Goal: Task Accomplishment & Management: Manage account settings

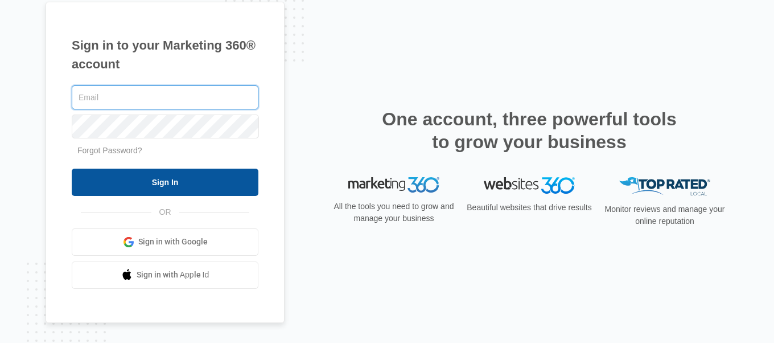
type input "[EMAIL_ADDRESS][DOMAIN_NAME]"
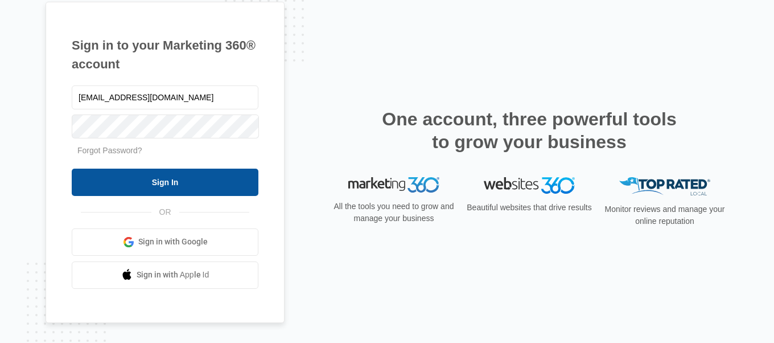
click at [211, 180] on input "Sign In" at bounding box center [165, 182] width 187 height 27
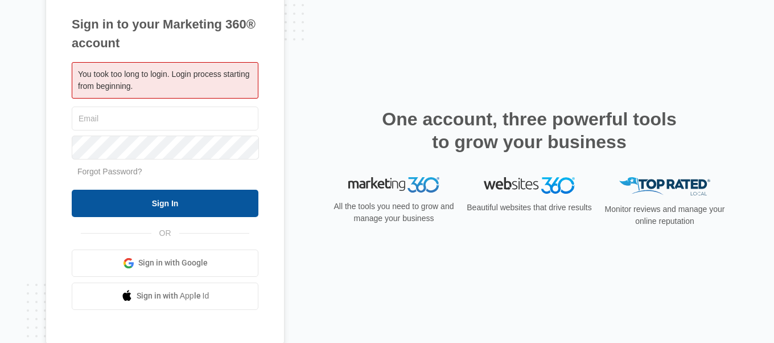
type input "[EMAIL_ADDRESS][DOMAIN_NAME]"
click at [174, 201] on input "Sign In" at bounding box center [165, 203] width 187 height 27
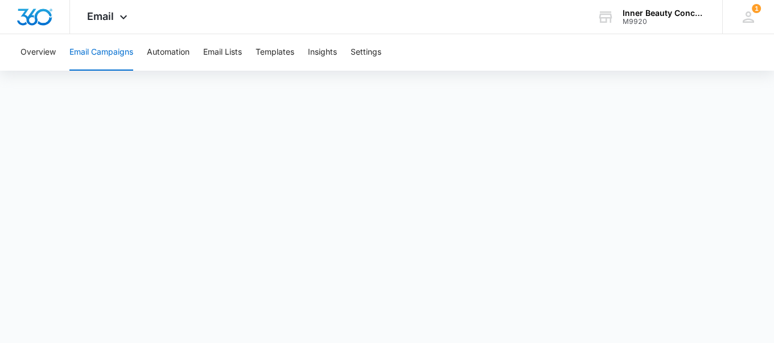
click at [89, 56] on button "Email Campaigns" at bounding box center [101, 52] width 64 height 36
click at [109, 27] on div "Email Apps Reputation Websites Forms CRM Email Social Shop Payments POS Content…" at bounding box center [108, 17] width 77 height 34
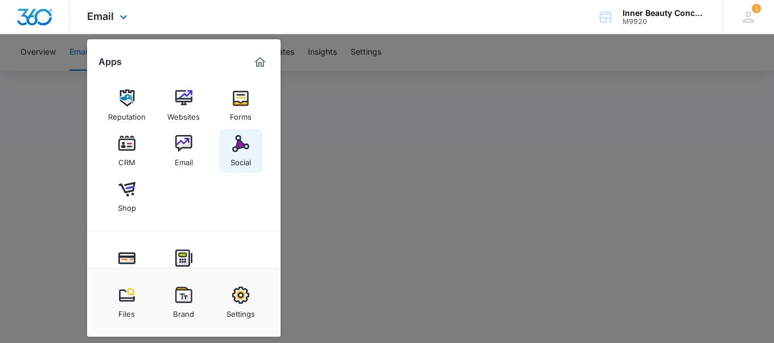
click at [244, 143] on img at bounding box center [240, 143] width 17 height 17
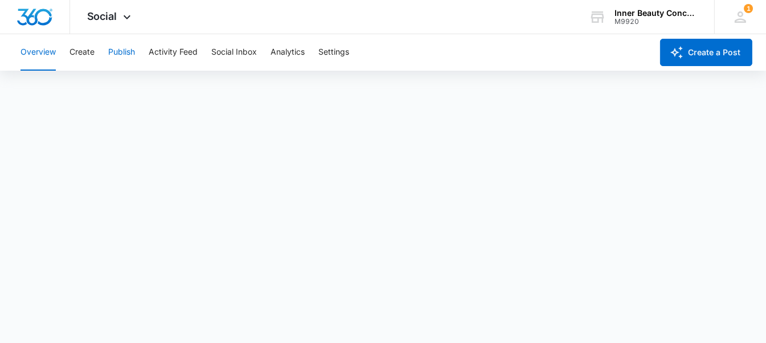
click at [117, 56] on button "Publish" at bounding box center [121, 52] width 27 height 36
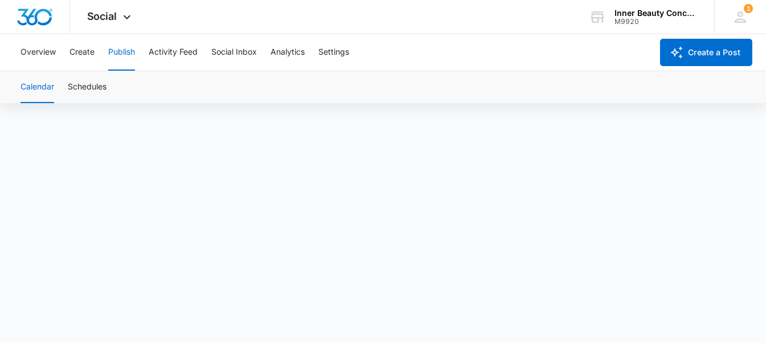
scroll to position [8, 0]
click at [691, 51] on button "Create a Post" at bounding box center [706, 52] width 92 height 27
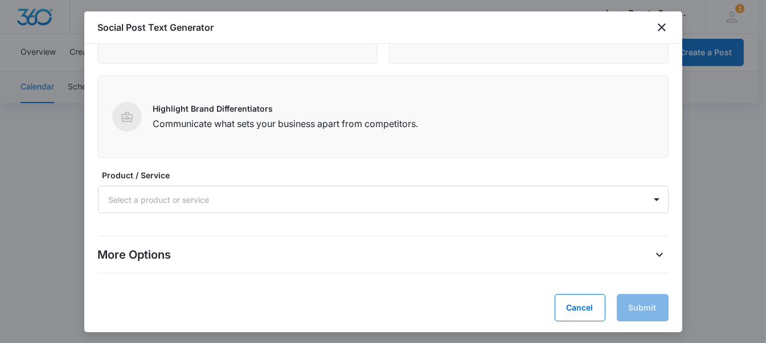
scroll to position [134, 0]
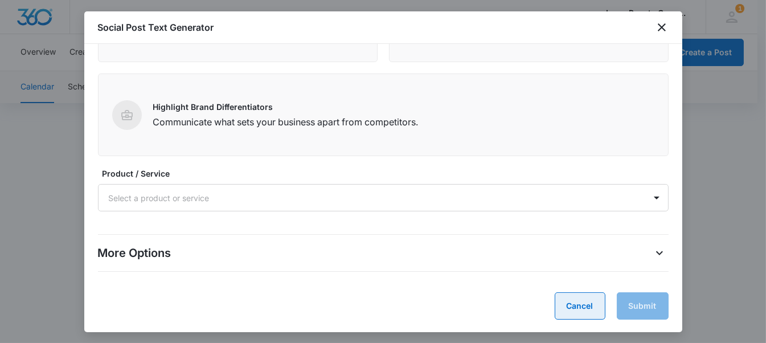
click at [581, 309] on button "Cancel" at bounding box center [579, 305] width 51 height 27
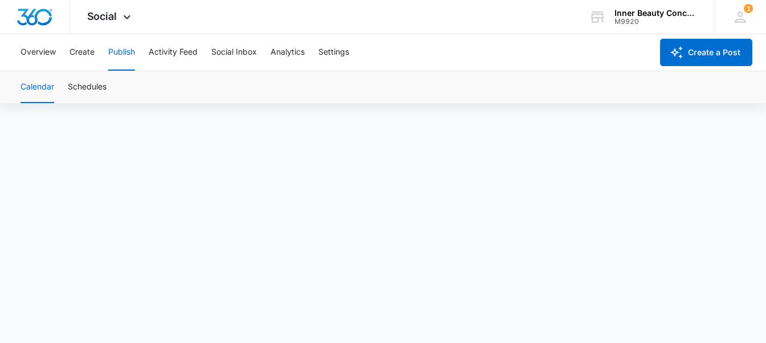
scroll to position [0, 0]
click at [93, 52] on button "Create" at bounding box center [81, 52] width 25 height 36
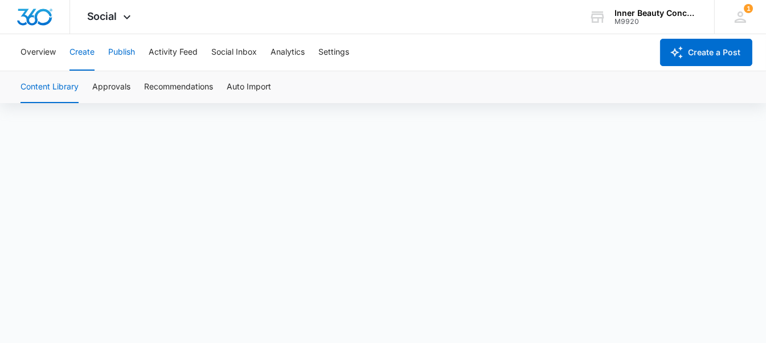
click at [126, 50] on button "Publish" at bounding box center [121, 52] width 27 height 36
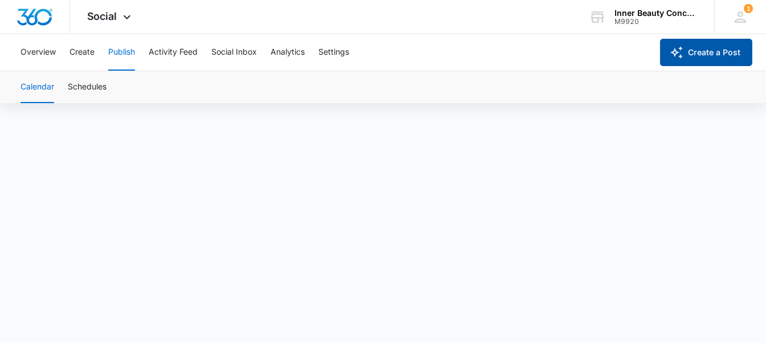
click at [691, 52] on button "Create a Post" at bounding box center [706, 52] width 92 height 27
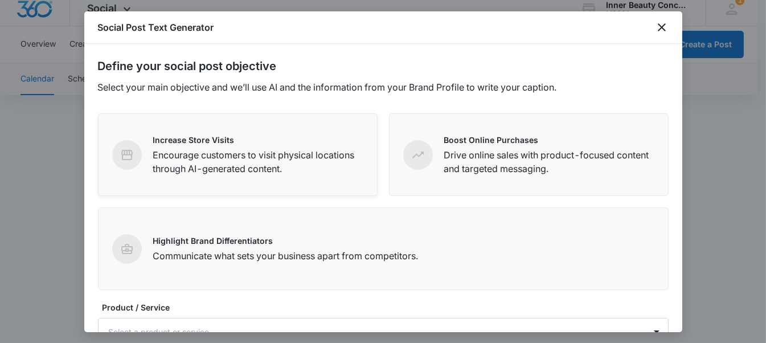
scroll to position [134, 0]
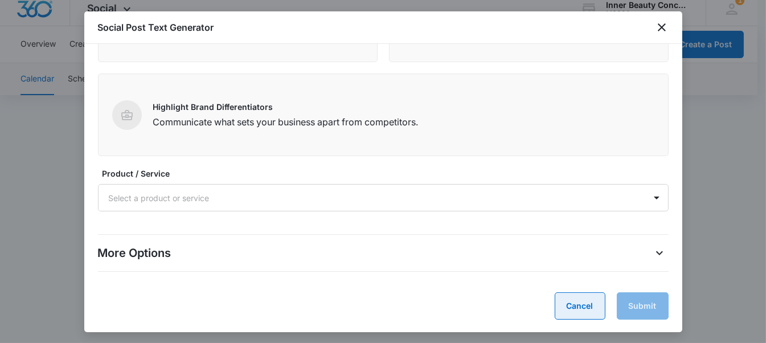
click at [578, 305] on button "Cancel" at bounding box center [579, 305] width 51 height 27
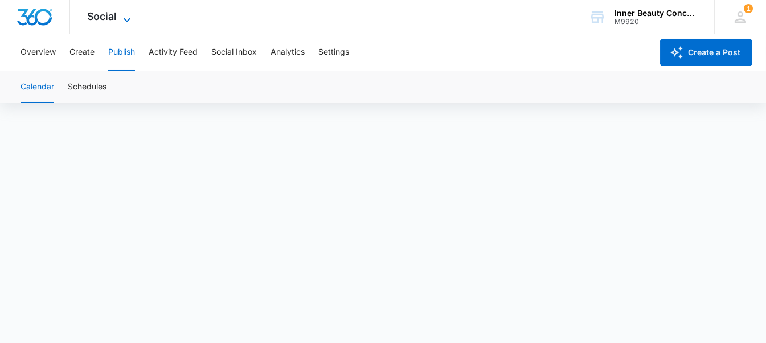
click at [125, 22] on icon at bounding box center [127, 20] width 14 height 14
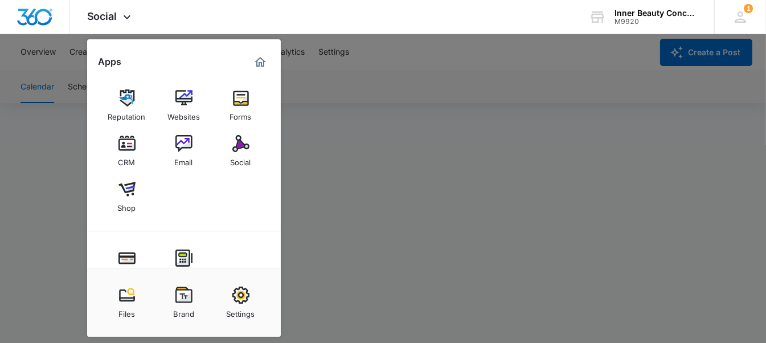
click at [541, 117] on div at bounding box center [383, 171] width 766 height 343
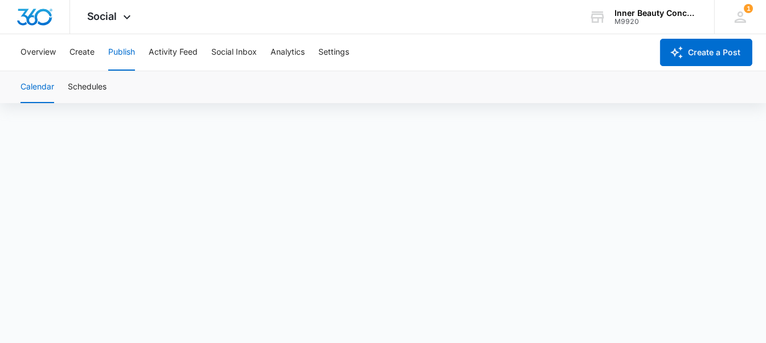
click at [464, 71] on div "Calendar Schedules" at bounding box center [383, 87] width 738 height 32
click at [392, 95] on div "Calendar Schedules" at bounding box center [383, 87] width 738 height 32
click at [537, 78] on div "Calendar Schedules" at bounding box center [383, 87] width 738 height 32
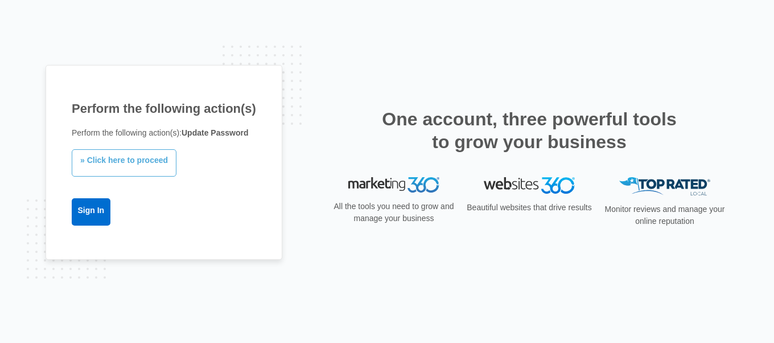
click at [149, 157] on link "» Click here to proceed" at bounding box center [124, 162] width 105 height 27
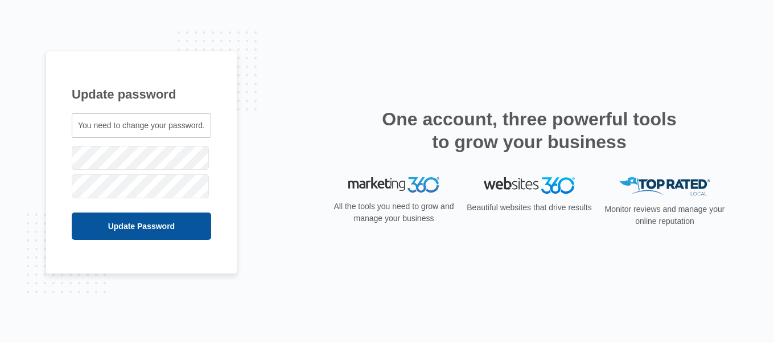
click at [99, 233] on input "Update Password" at bounding box center [141, 225] width 139 height 27
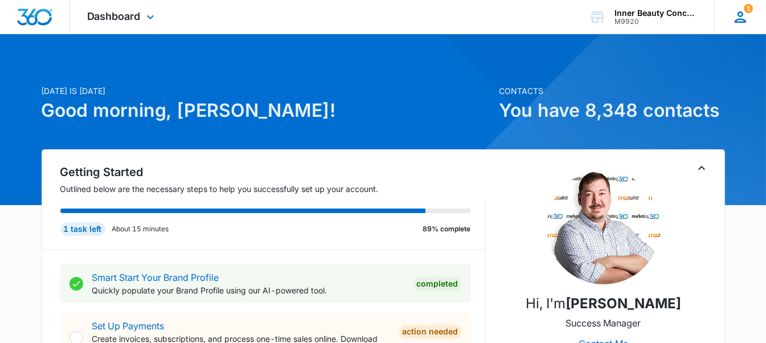
click at [739, 6] on div "1 DR Dolores Renaud info@innerbeautyconcepts.com My Profile 1 Notifications Sup…" at bounding box center [740, 17] width 52 height 34
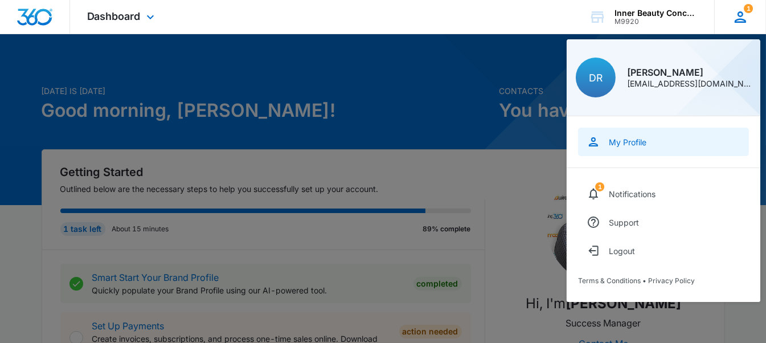
click at [657, 148] on link "My Profile" at bounding box center [663, 142] width 171 height 28
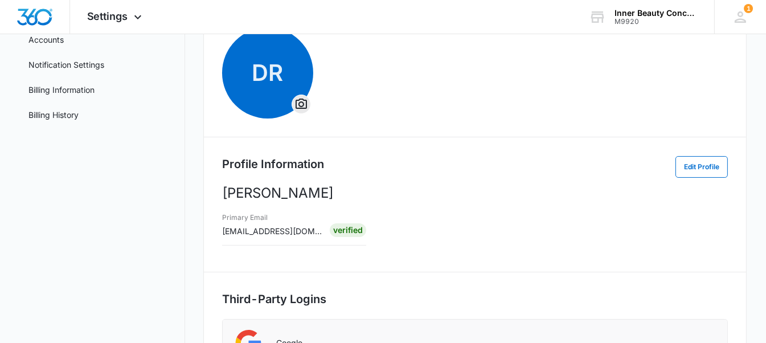
scroll to position [290, 0]
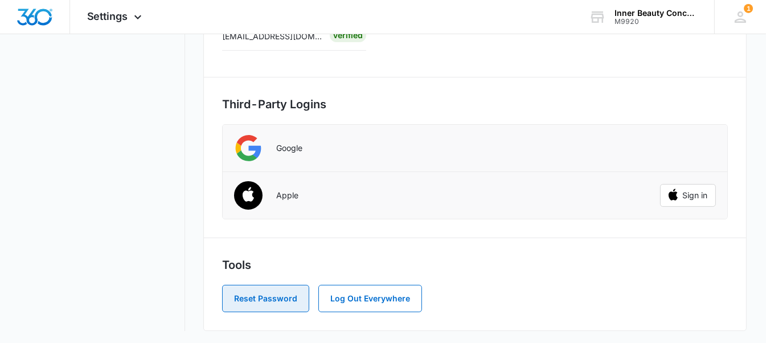
click at [268, 301] on button "Reset Password" at bounding box center [265, 298] width 87 height 27
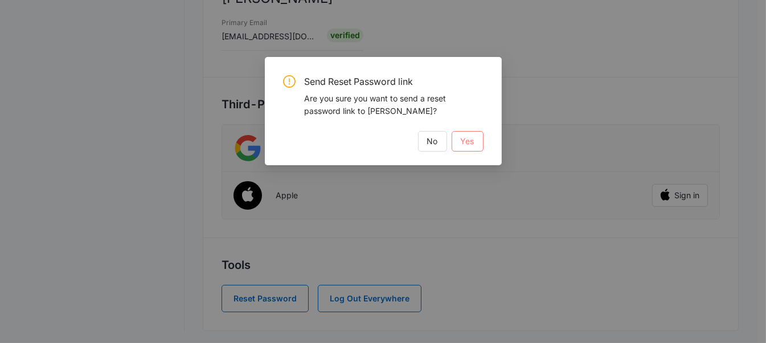
click at [473, 136] on span "Yes" at bounding box center [468, 141] width 14 height 13
